Goal: Find specific page/section: Find specific page/section

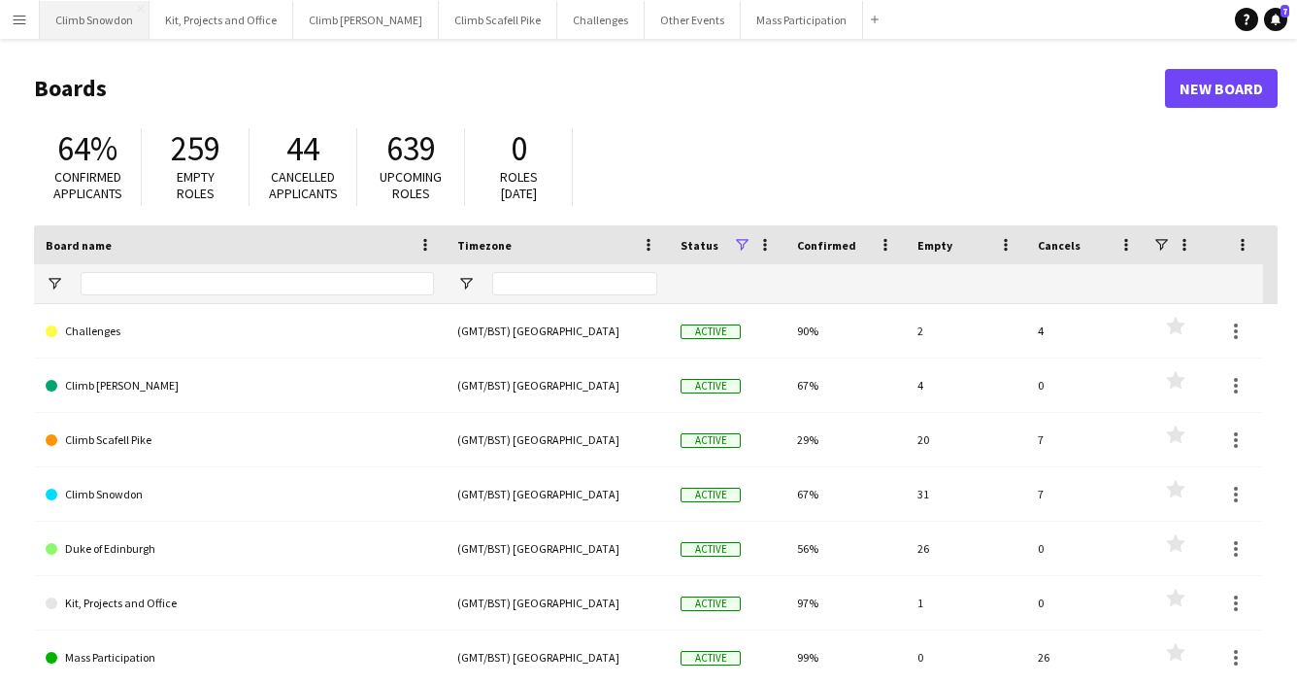
click at [91, 15] on button "Climb Snowdon Close" at bounding box center [95, 20] width 110 height 38
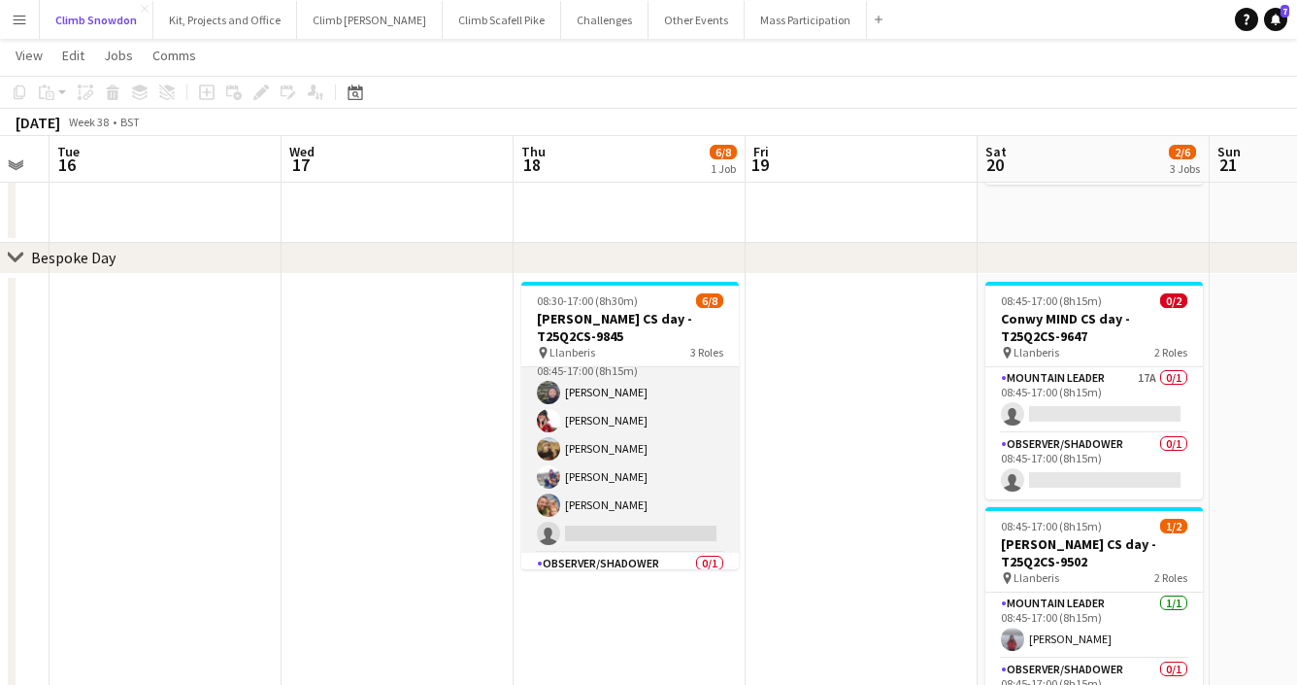
scroll to position [84, 0]
